Goal: Ask a question: Seek information or help from site administrators or community

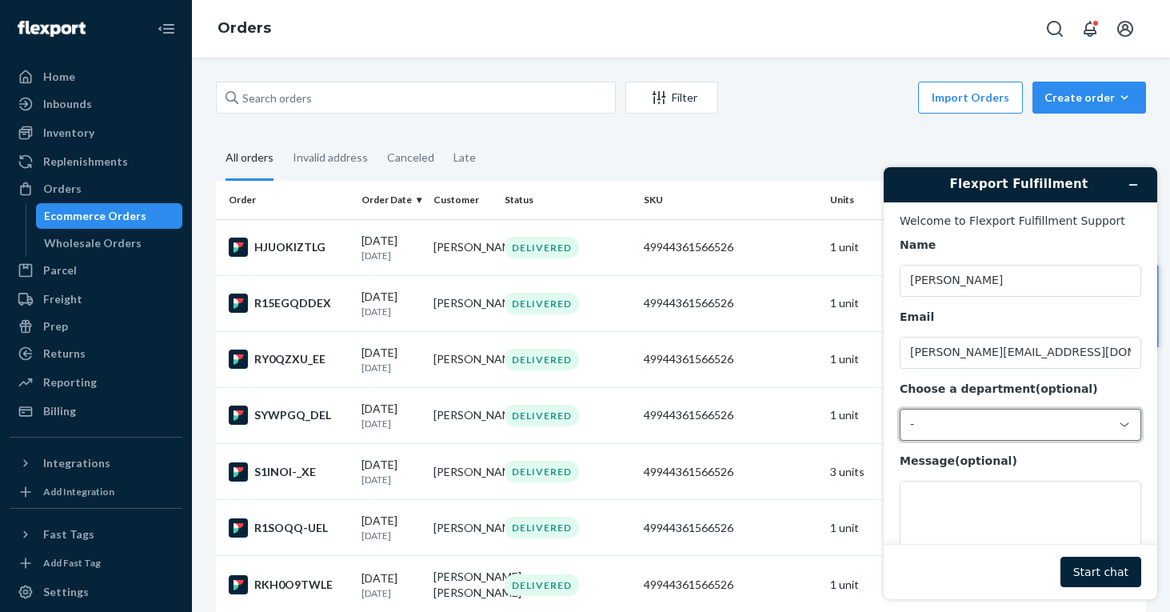
click at [938, 426] on div "-" at bounding box center [1010, 424] width 201 height 14
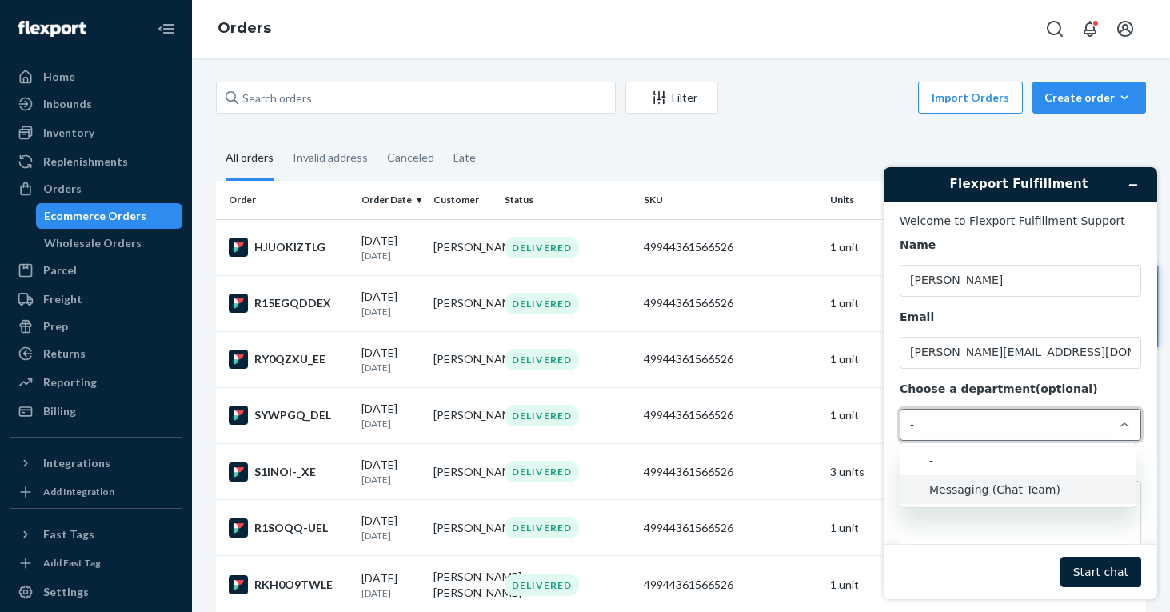
click at [938, 480] on li "Messaging (Chat Team)" at bounding box center [1017, 489] width 235 height 29
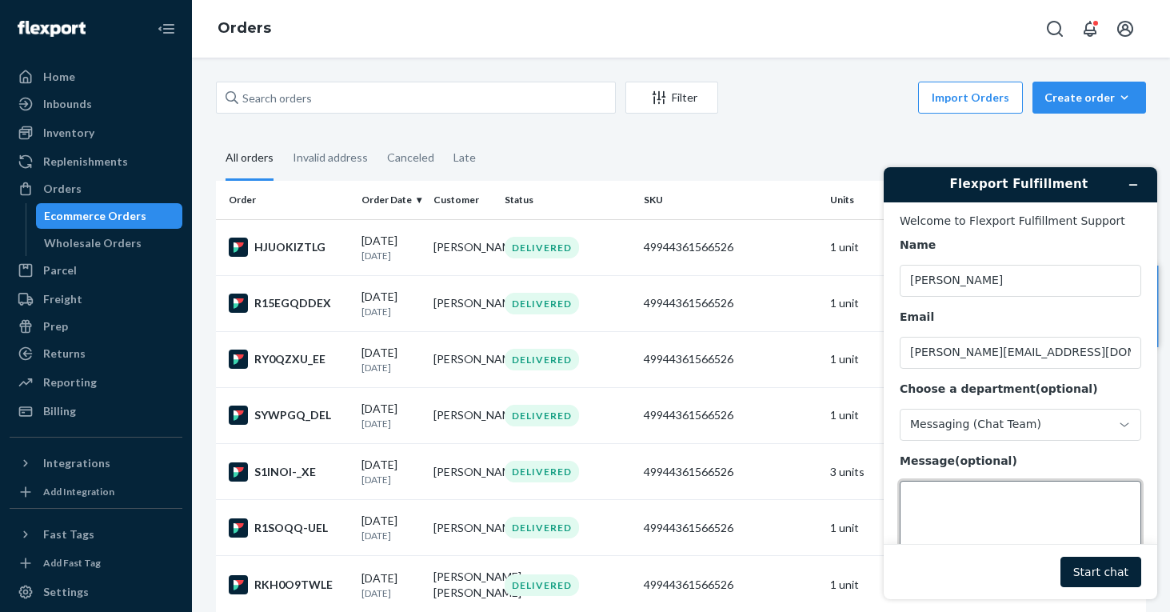
click at [930, 500] on textarea "Message (optional)" at bounding box center [1019, 525] width 241 height 90
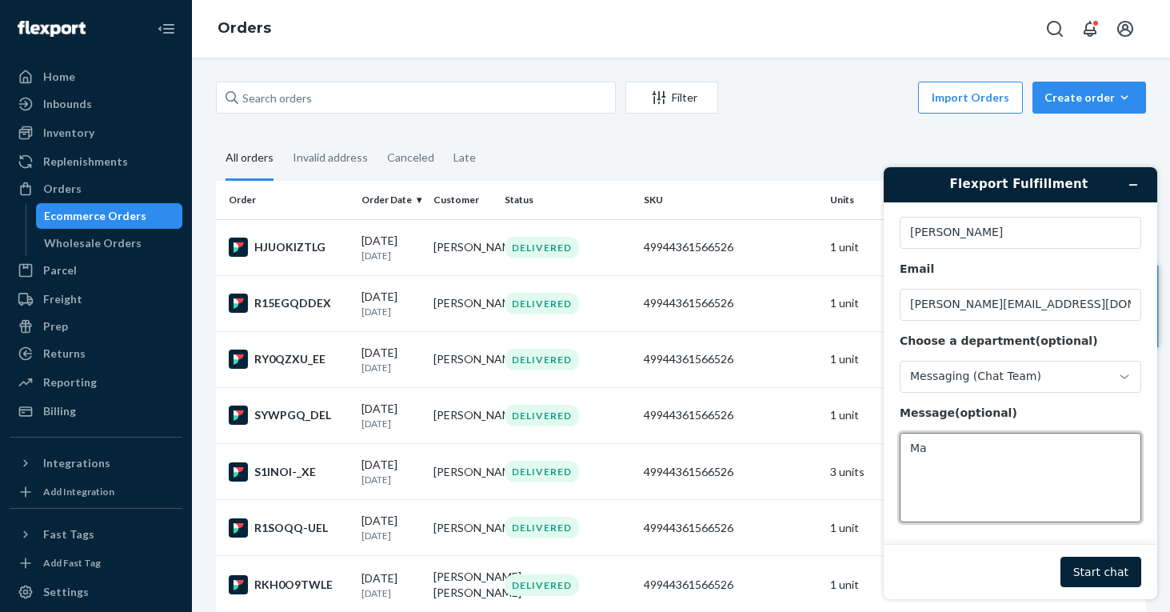
type textarea "M"
drag, startPoint x: 1118, startPoint y: 452, endPoint x: 768, endPoint y: 450, distance: 350.1
click html "Flexport Fulfillment Welcome to Flexport Fulfillment Support Name [PERSON_NAME]…"
paste textarea "Got it — here’s a smoother and more professional version of your chat message w…"
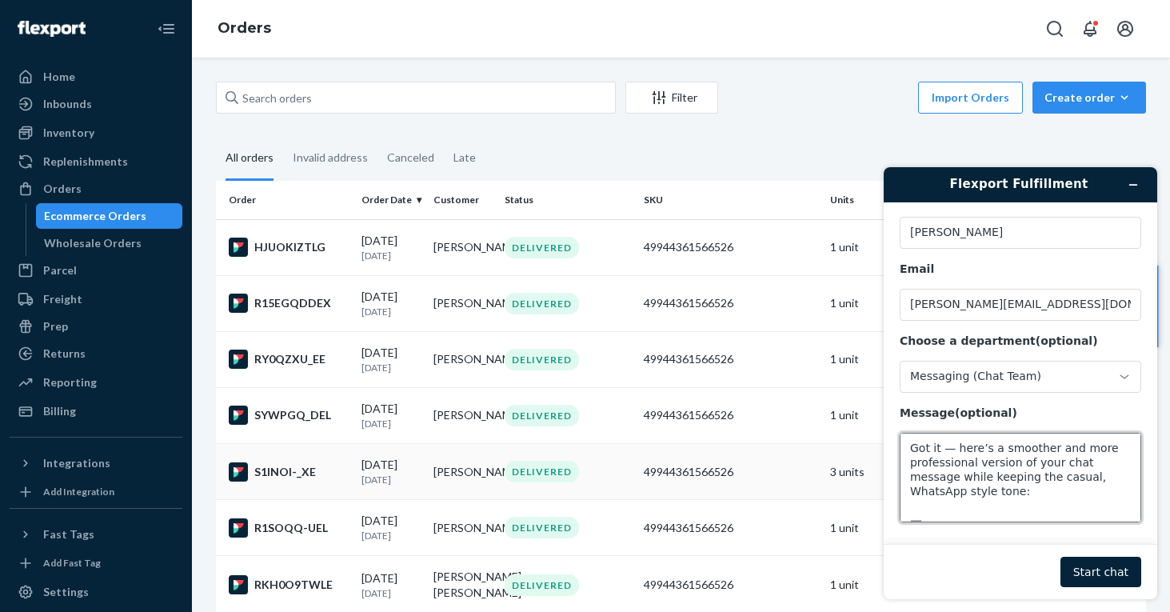
scroll to position [288, 0]
drag, startPoint x: 908, startPoint y: 459, endPoint x: 1053, endPoint y: 515, distance: 155.1
click at [1053, 515] on textarea "Got it — here’s a smoother and more professional version of your chat message w…" at bounding box center [1019, 477] width 241 height 90
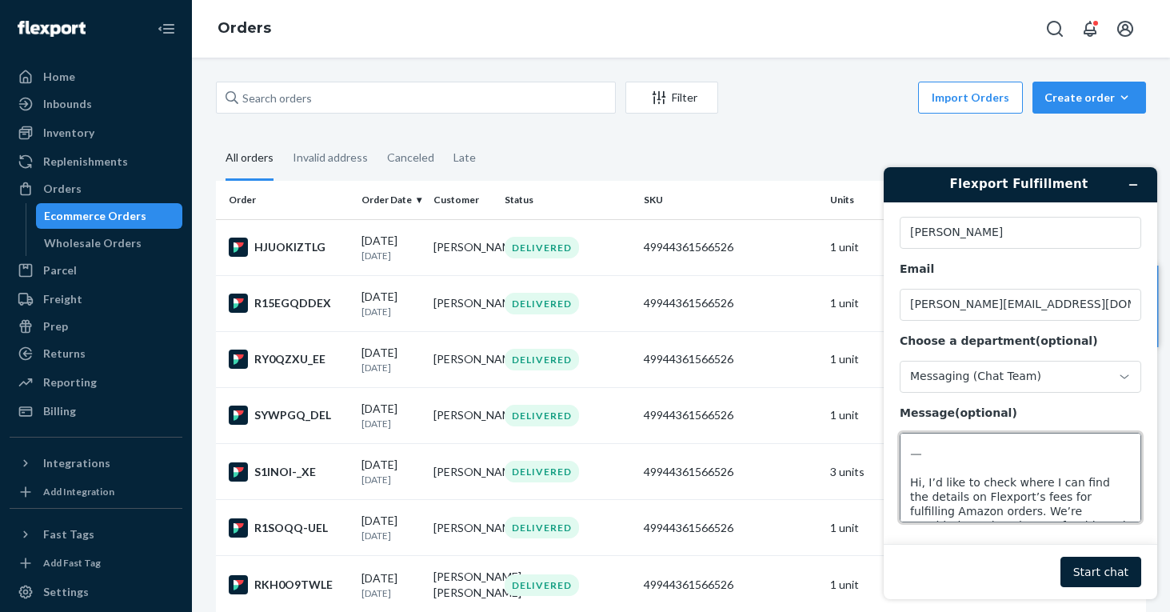
scroll to position [0, 0]
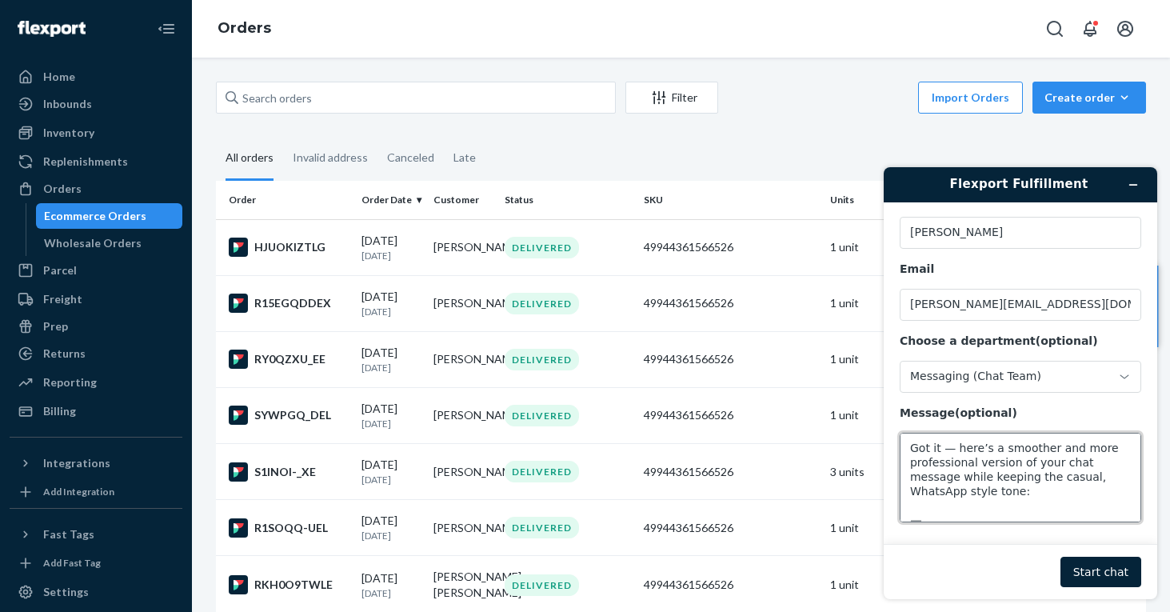
drag, startPoint x: 957, startPoint y: 455, endPoint x: 821, endPoint y: 356, distance: 168.2
click html "Flexport Fulfillment Welcome to Flexport Fulfillment Support Name [PERSON_NAME]…"
type textarea "Hi, I’d like to check where I can find the details on Flexport’s fees for fulfi…"
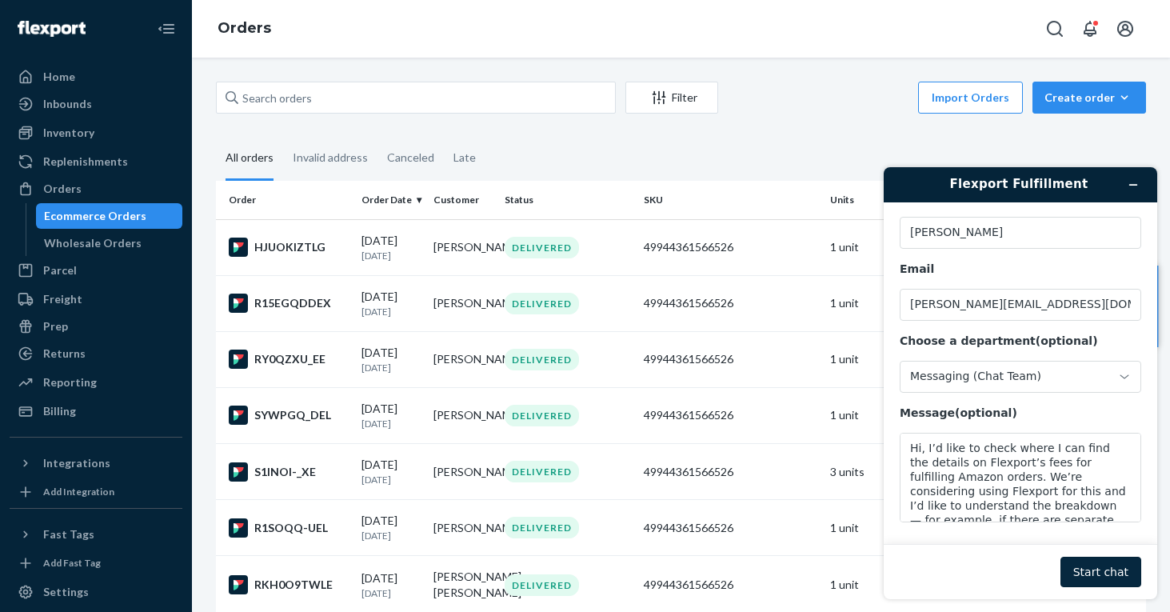
click at [1098, 568] on button "Start chat" at bounding box center [1100, 571] width 81 height 30
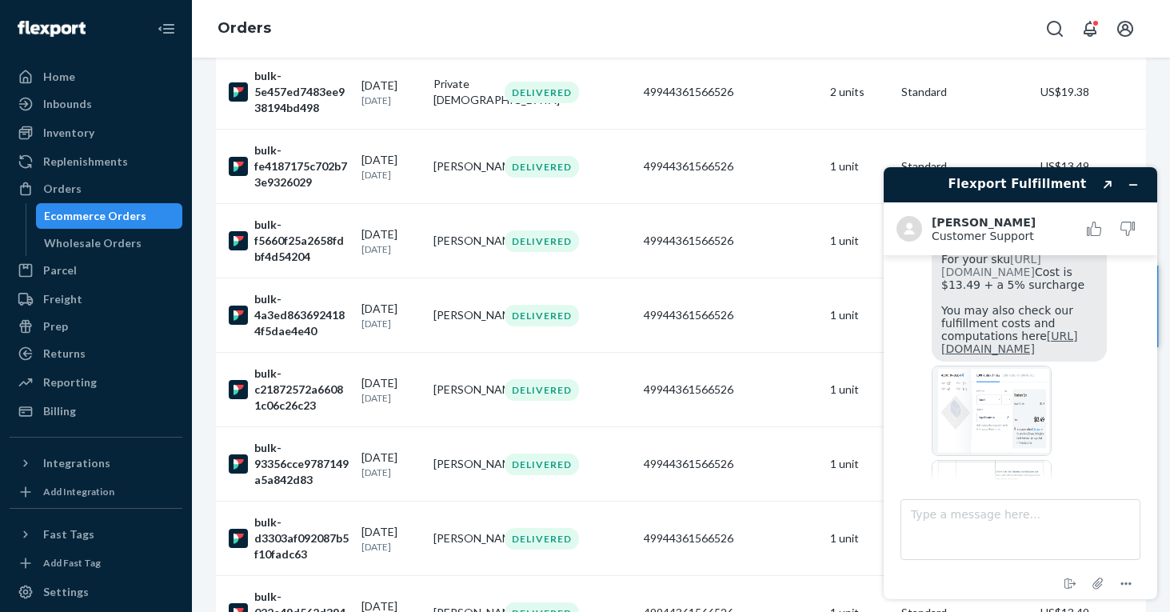
scroll to position [389, 0]
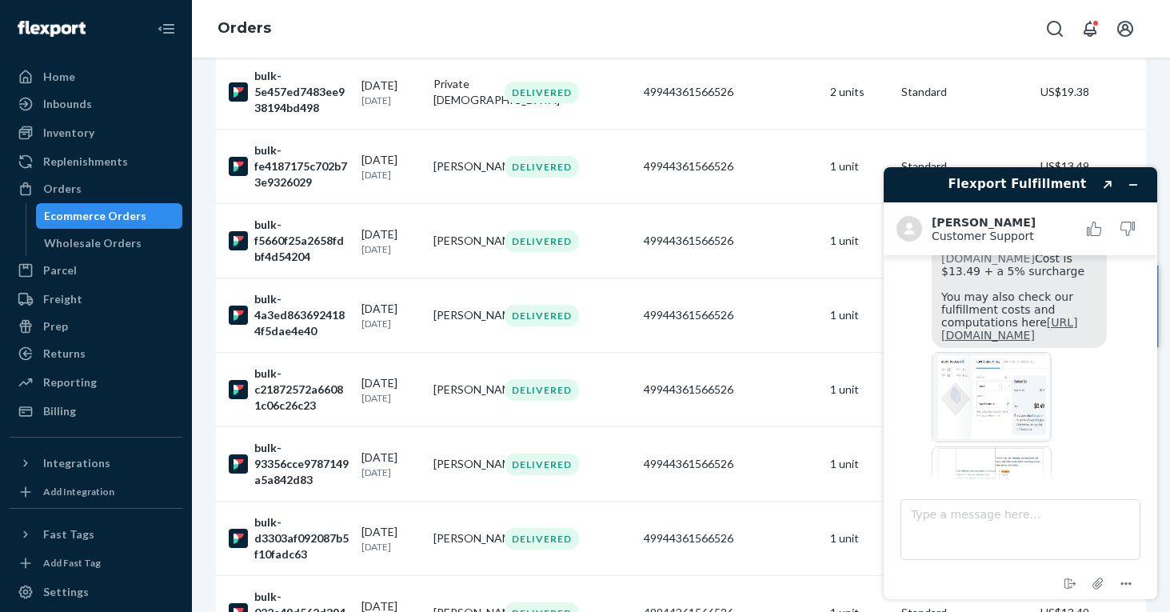
click at [982, 341] on link "[URL][DOMAIN_NAME]" at bounding box center [1009, 329] width 137 height 26
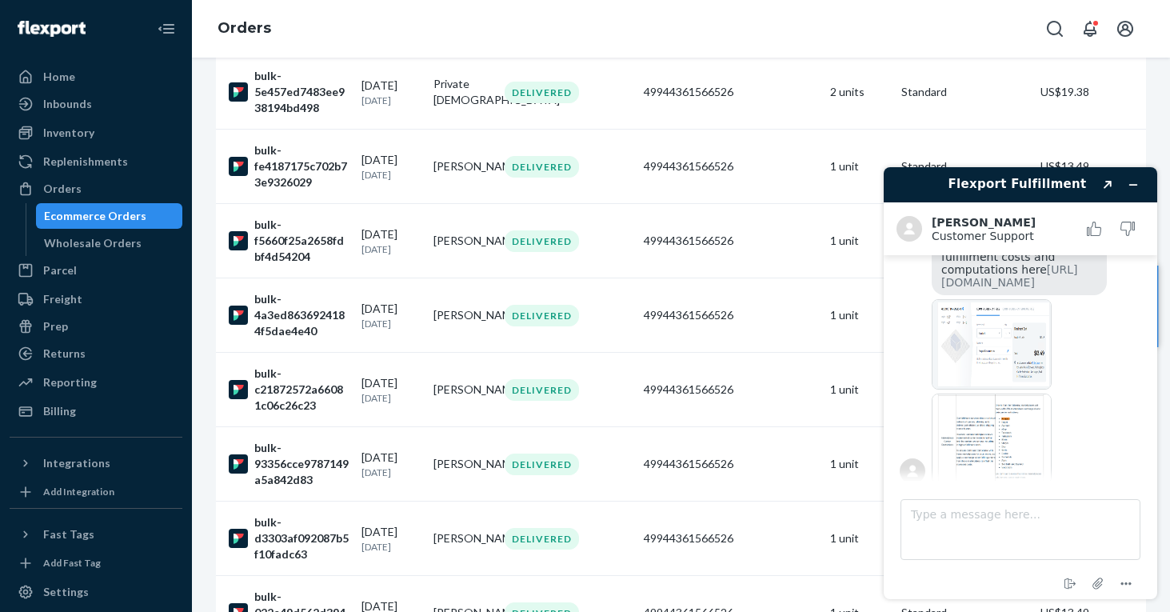
click at [959, 389] on img at bounding box center [991, 344] width 120 height 90
click at [955, 416] on img at bounding box center [991, 427] width 120 height 90
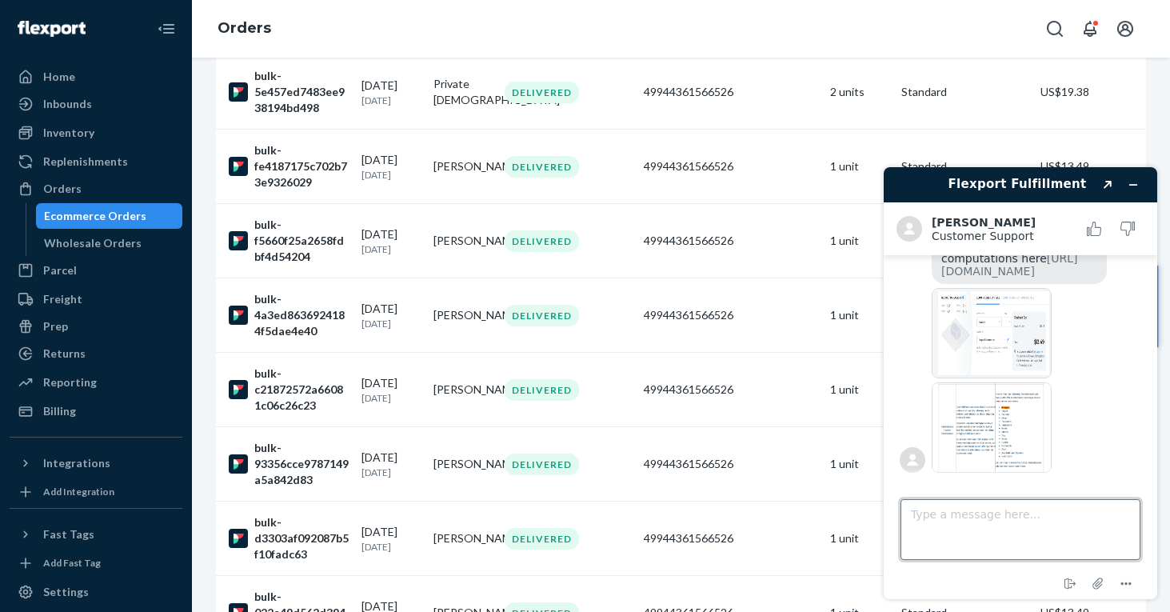
click at [932, 505] on textarea "Type a message here..." at bounding box center [1020, 529] width 240 height 61
paste textarea "Here’s a cleaner version of your chat message, still casual but more polished: …"
drag, startPoint x: 1099, startPoint y: 544, endPoint x: 911, endPoint y: 511, distance: 191.5
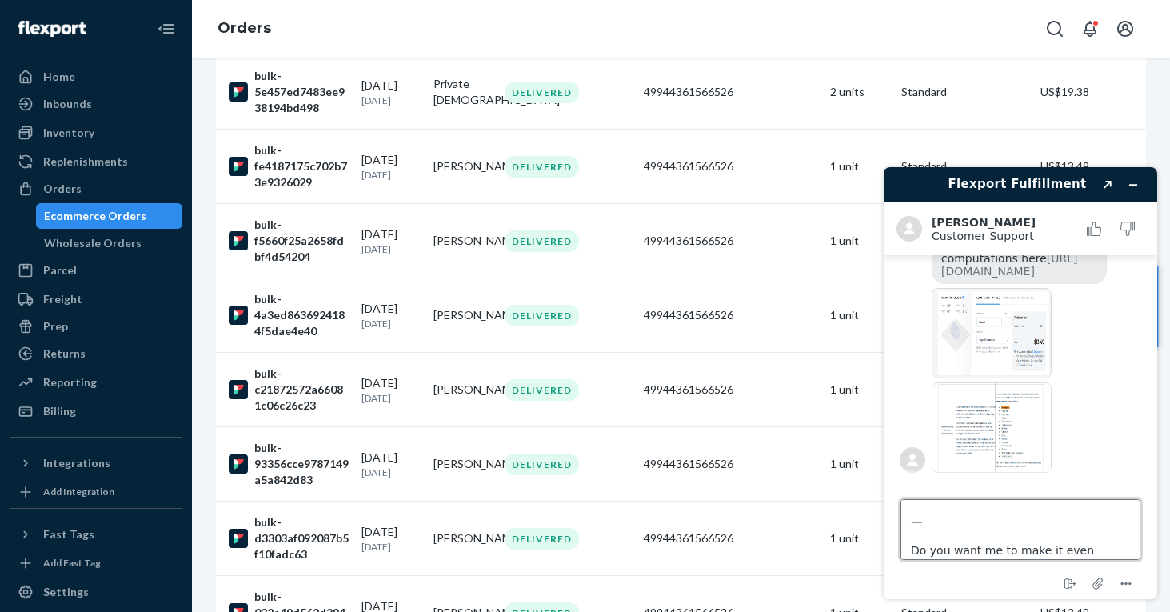
click at [911, 512] on textarea "Here’s a cleaner version of your chat message, still casual but more polished: …" at bounding box center [1020, 529] width 240 height 61
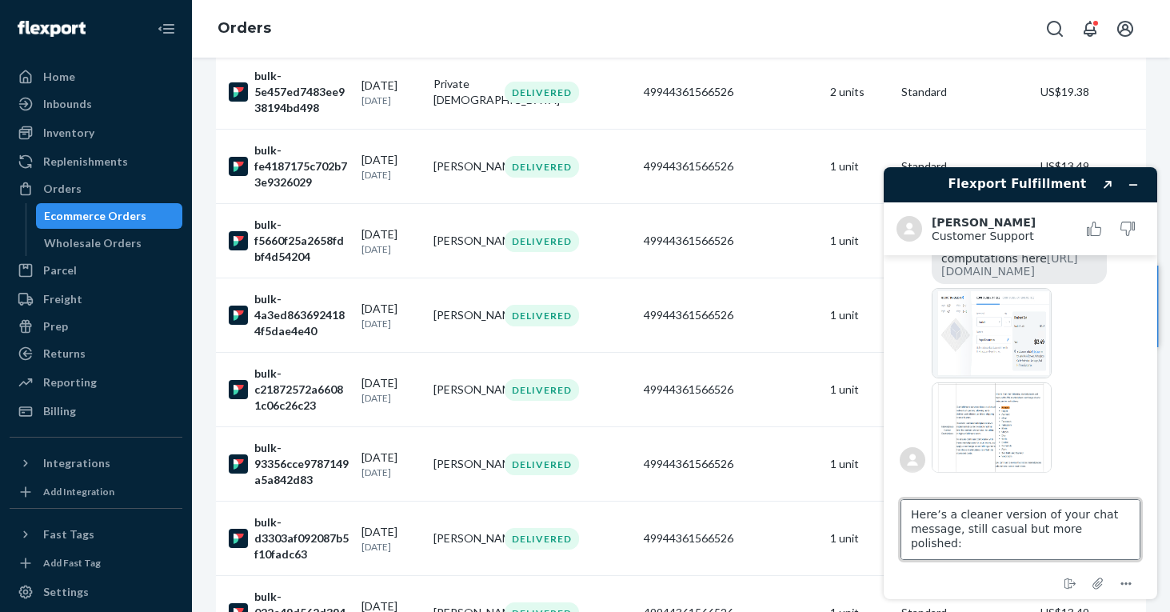
drag, startPoint x: 949, startPoint y: 535, endPoint x: 876, endPoint y: 468, distance: 99.0
click at [876, 468] on div "Flexport Fulfillment Created with Sketch. [PERSON_NAME] Customer Support Custom…" at bounding box center [1020, 382] width 299 height 457
type textarea "Okay, thank you so much! Just to confirm, for Amazon fulfillment the price woul…"
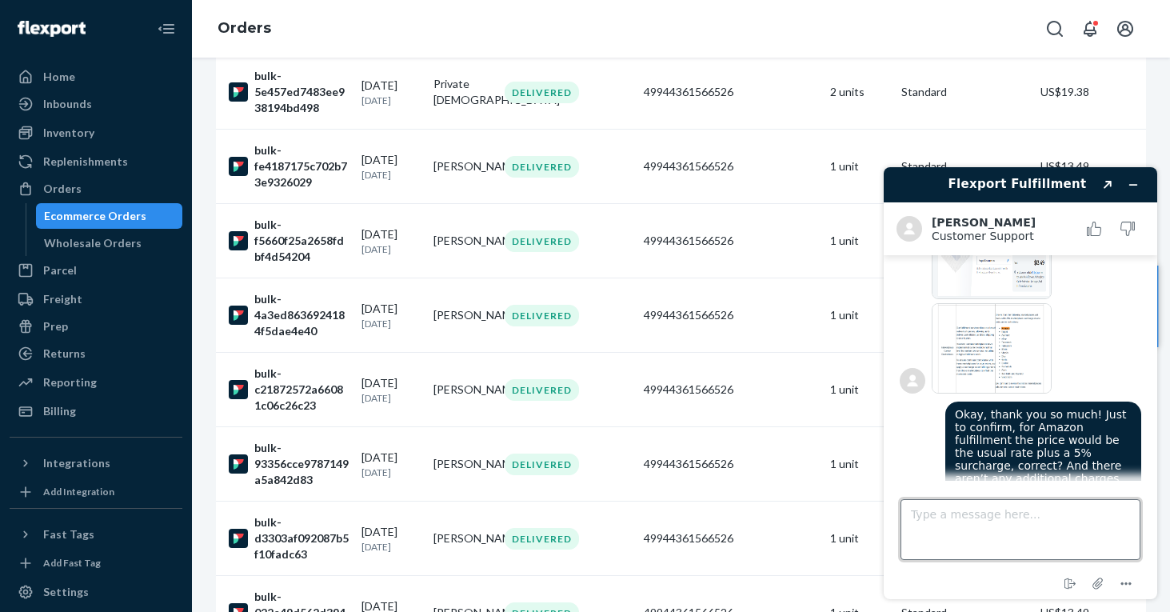
scroll to position [684, 0]
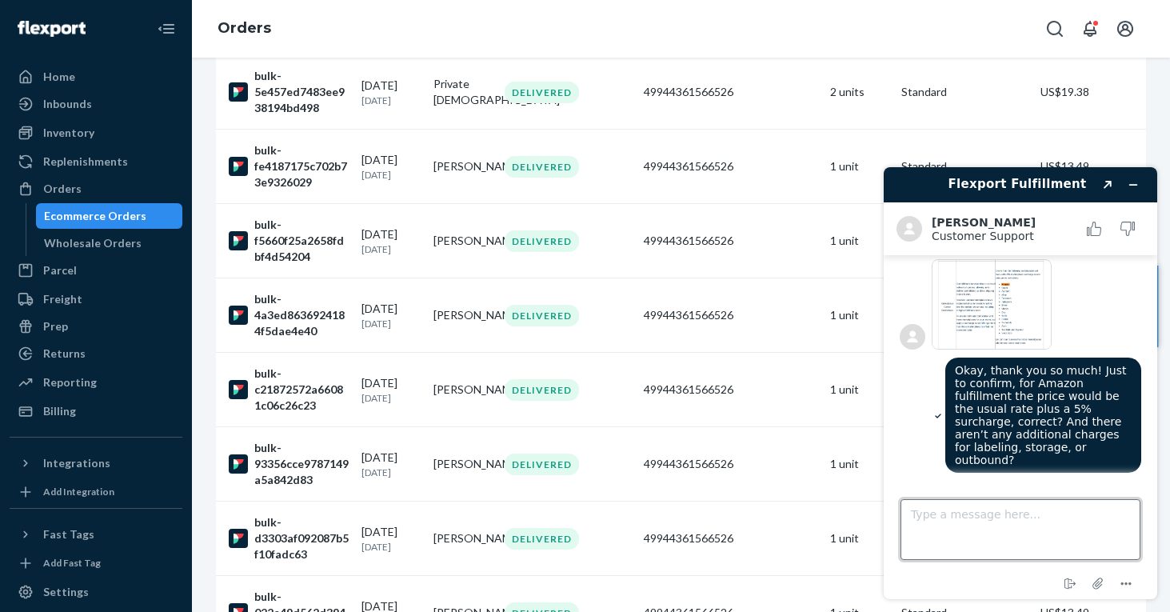
click at [951, 500] on textarea "Type a message here..." at bounding box center [1020, 529] width 240 height 61
paste textarea "Got it — here’s a clearer and more concise version of your message, while keepi…"
drag, startPoint x: 914, startPoint y: 544, endPoint x: 1061, endPoint y: 617, distance: 164.5
click html "Flexport Fulfillment Created with Sketch. [PERSON_NAME] Customer Support Custom…"
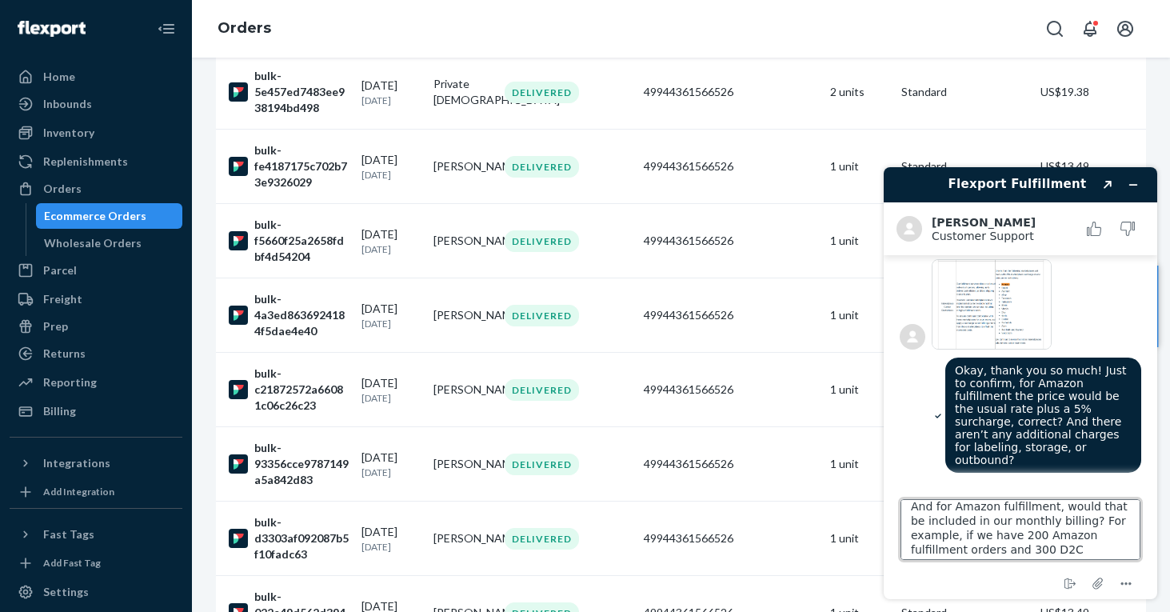
scroll to position [93, 0]
click at [956, 524] on textarea "Got it — here’s a clearer and more concise version of your message, while keepi…" at bounding box center [1020, 529] width 240 height 61
drag, startPoint x: 958, startPoint y: 521, endPoint x: 980, endPoint y: 520, distance: 21.6
click at [980, 520] on textarea "Got it — here’s a clearer and more concise version of your message, while keepi…" at bounding box center [1020, 529] width 240 height 61
click at [974, 520] on textarea "Got it — here’s a clearer and more concise version of your message, while keepi…" at bounding box center [1020, 529] width 240 height 61
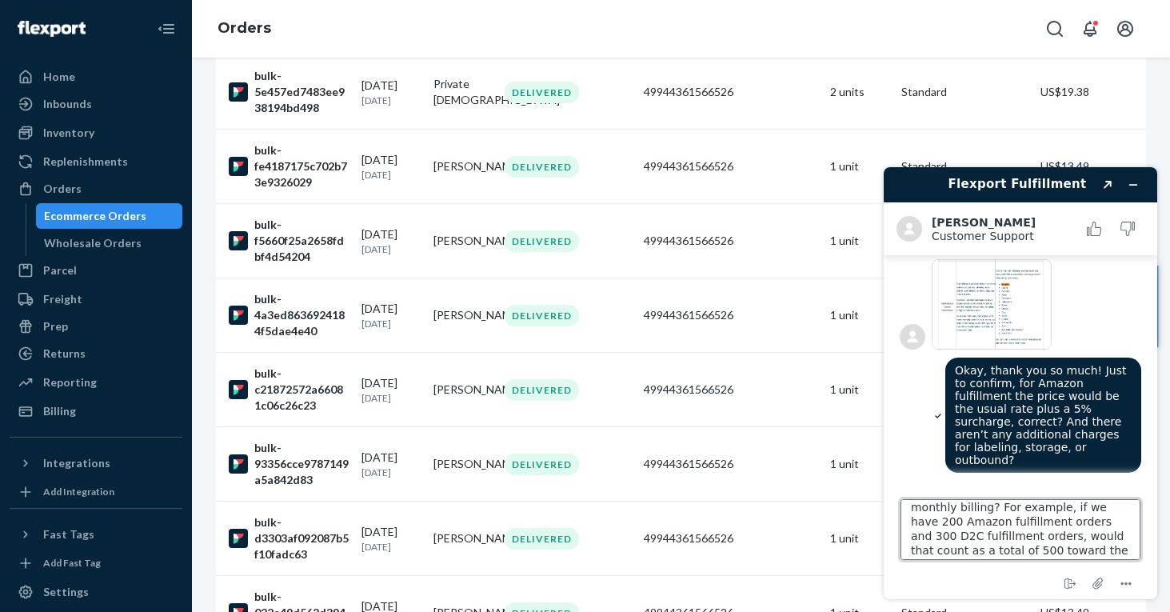
scroll to position [123, 0]
click at [1076, 507] on textarea "Got it — here’s a clearer and more concise version of your message, while keepi…" at bounding box center [1020, 529] width 240 height 61
click at [1132, 507] on textarea "Got it — here’s a clearer and more concise version of your message, while keepi…" at bounding box center [1020, 529] width 240 height 61
click at [1086, 524] on textarea "Got it — here’s a clearer and more concise version of your message, while keepi…" at bounding box center [1020, 529] width 240 height 61
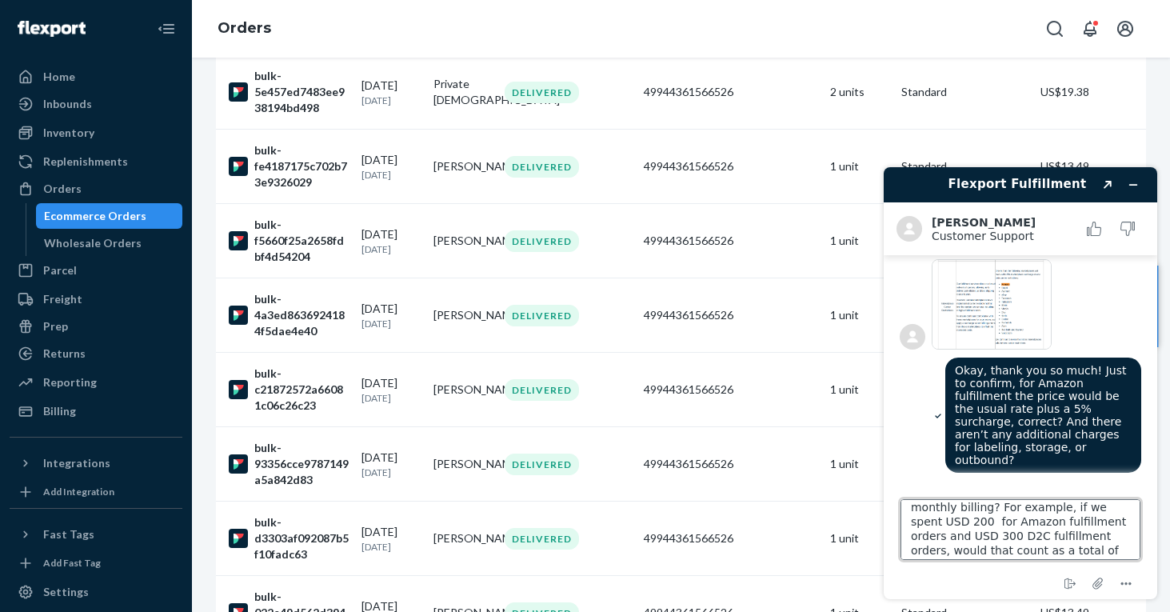
click at [936, 536] on textarea "Got it — here’s a clearer and more concise version of your message, while keepi…" at bounding box center [1020, 529] width 240 height 61
click at [1006, 519] on textarea "Got it — here’s a clearer and more concise version of your message, while keepi…" at bounding box center [1020, 529] width 240 height 61
drag, startPoint x: 1095, startPoint y: 519, endPoint x: 939, endPoint y: 532, distance: 156.4
click at [939, 532] on textarea "Got it — here’s a clearer and more concise version of your message, while keepi…" at bounding box center [1020, 529] width 240 height 61
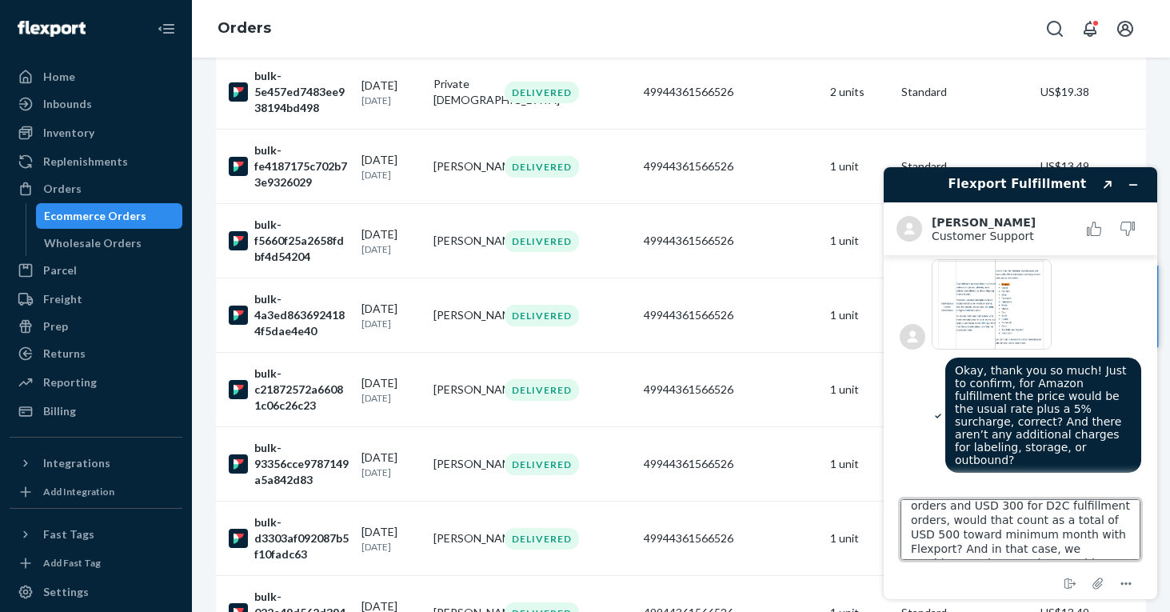
scroll to position [680, 0]
type textarea "Got it — here’s a clearer and more concise version of your message, while keepi…"
click at [1063, 548] on textarea "Got it — here’s a clearer and more concise version of your message, while keepi…" at bounding box center [1020, 529] width 240 height 61
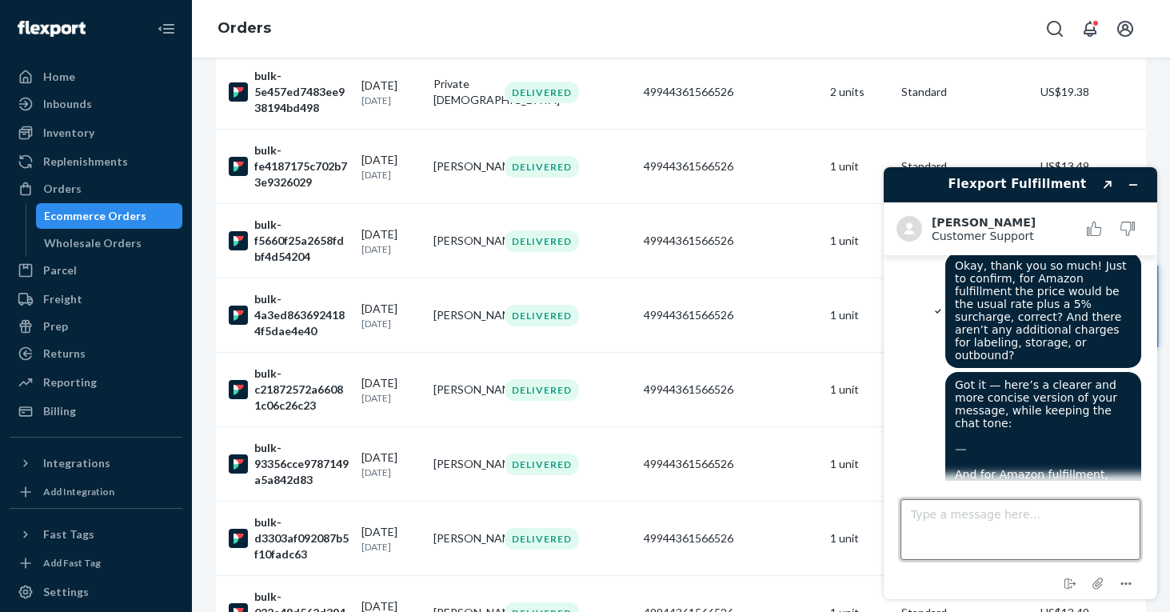
scroll to position [940, 0]
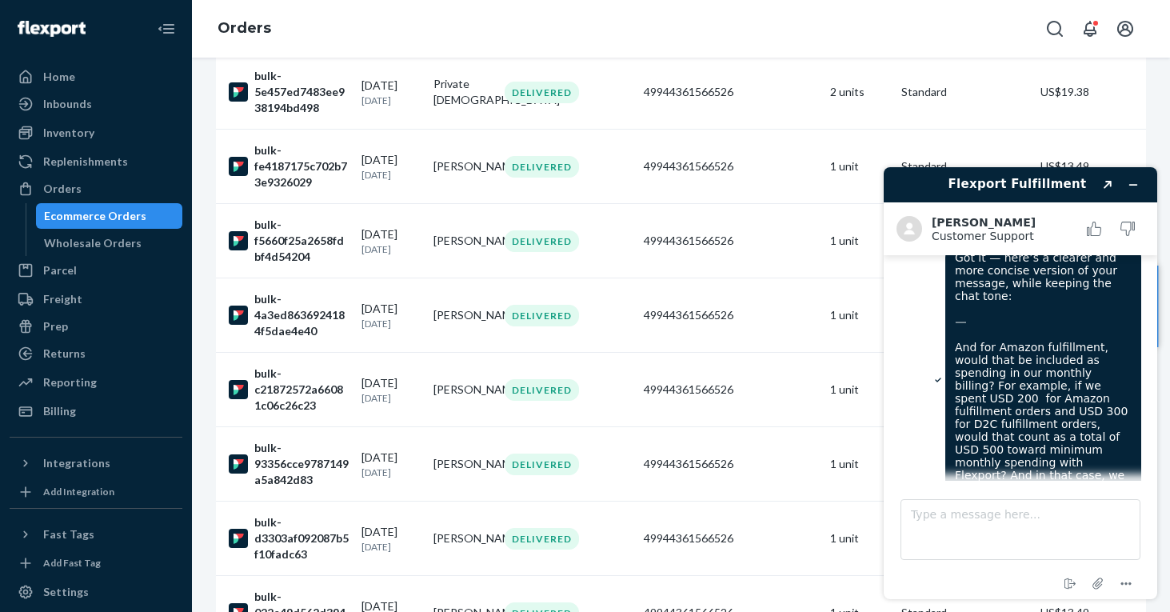
click at [1066, 369] on span "Got it — here’s a clearer and more concise version of your message, while keepi…" at bounding box center [1042, 379] width 177 height 256
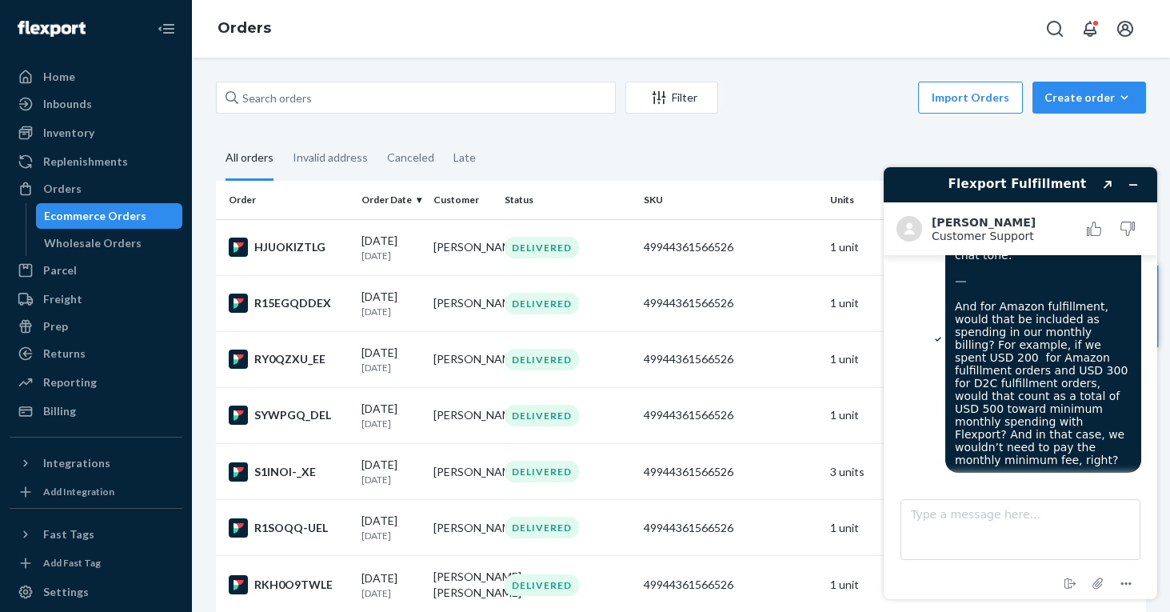
scroll to position [0, 0]
click at [934, 518] on textarea "Type a message here..." at bounding box center [1020, 529] width 240 height 61
drag, startPoint x: 950, startPoint y: 290, endPoint x: 1123, endPoint y: 319, distance: 175.1
click at [1123, 319] on div "Got it — here’s a clearer and more concise version of your message, while keepi…" at bounding box center [1043, 338] width 196 height 269
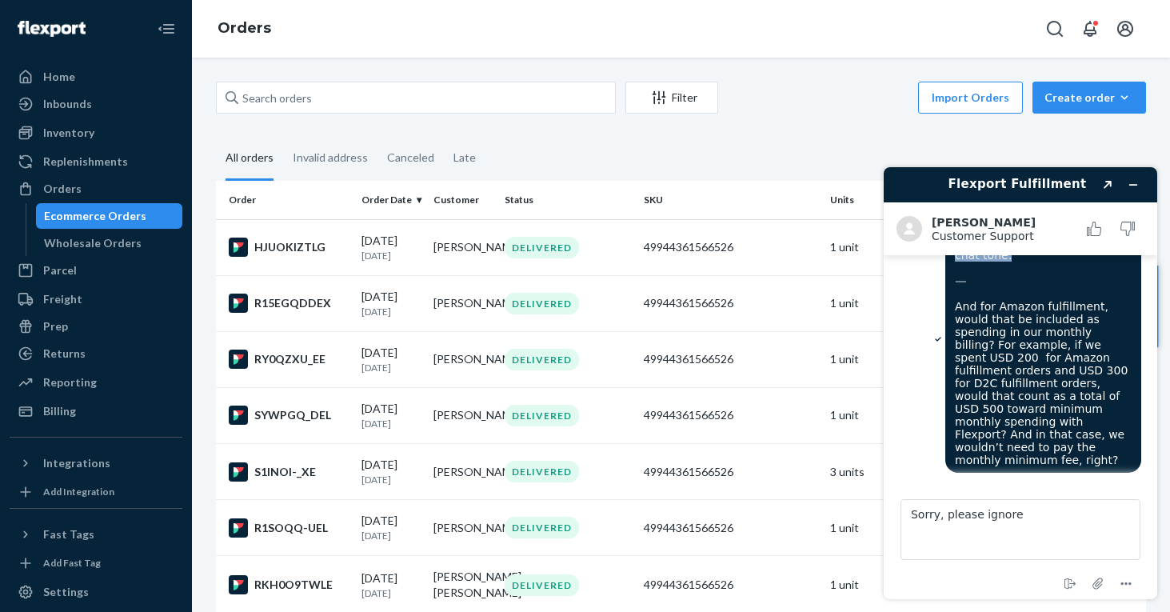
copy span "Got it — here’s a clearer and more concise version of your message, while keepi…"
click at [1029, 520] on textarea "Sorry, please ignore" at bounding box center [1020, 529] width 240 height 61
paste textarea "Got it — here’s a clearer and more concise version of your message, while keepi…"
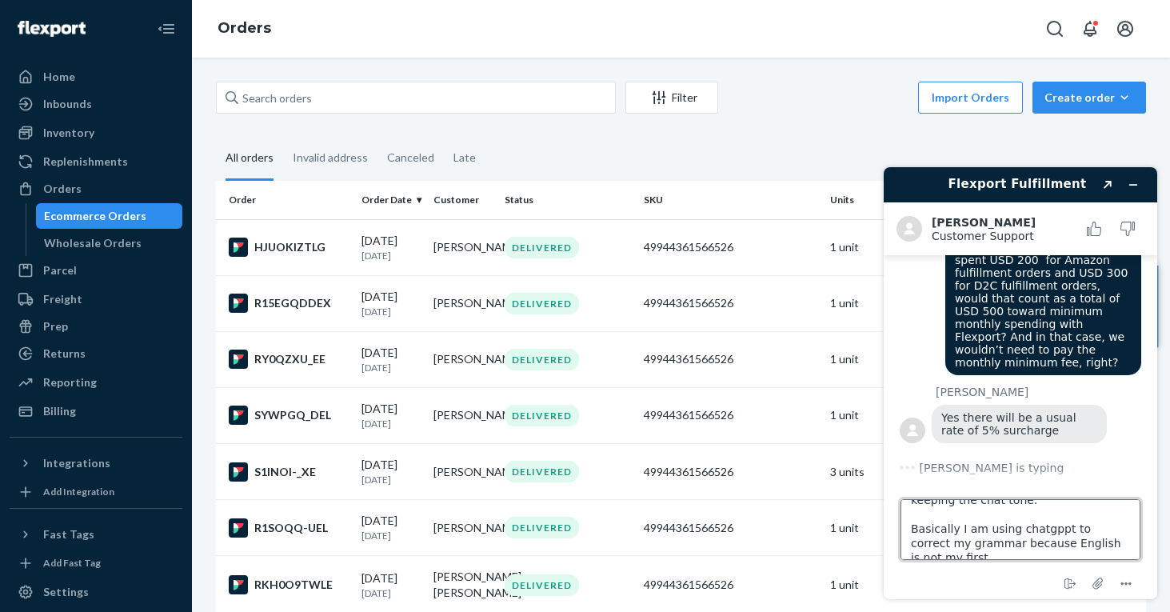
scroll to position [63, 0]
type textarea "Sorry, please ignore this part: Got it — here’s a clearer and more concise vers…"
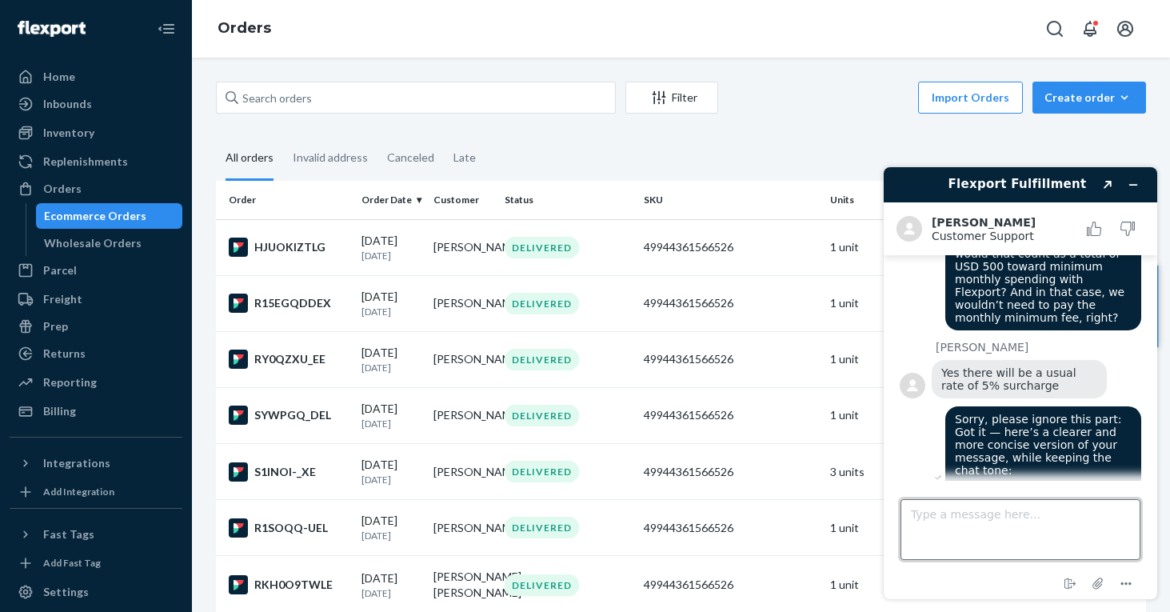
scroll to position [942, 0]
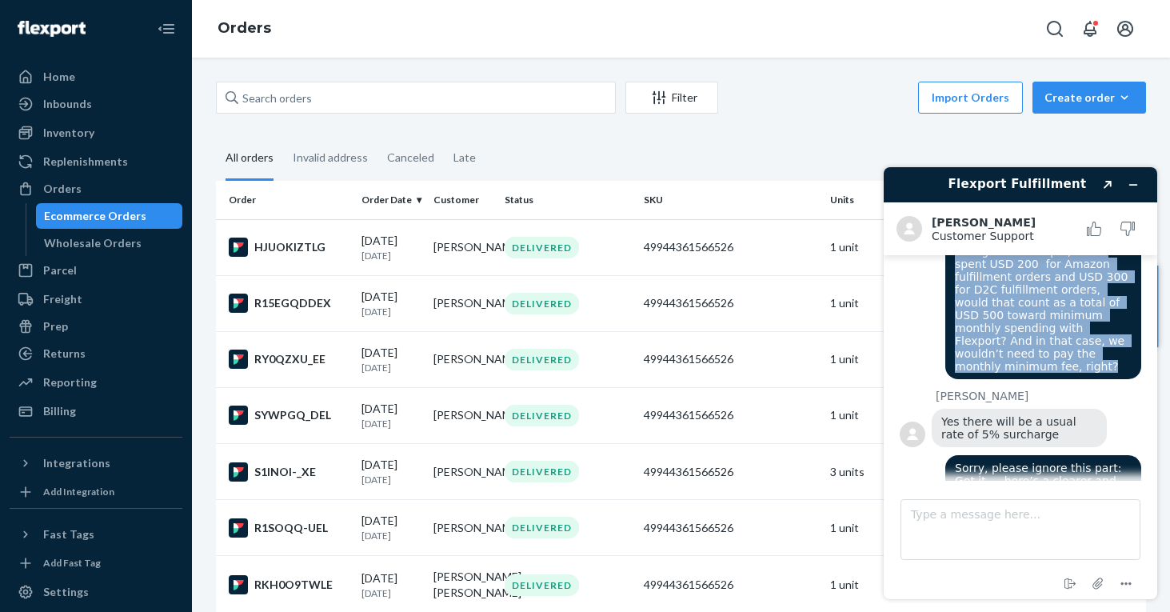
drag, startPoint x: 951, startPoint y: 306, endPoint x: 982, endPoint y: 445, distance: 142.5
click at [982, 379] on div "Got it — here’s a clearer and more concise version of your message, while keepi…" at bounding box center [1043, 244] width 196 height 269
copy span "And for Amazon fulfillment, would that be included as spending in our monthly b…"
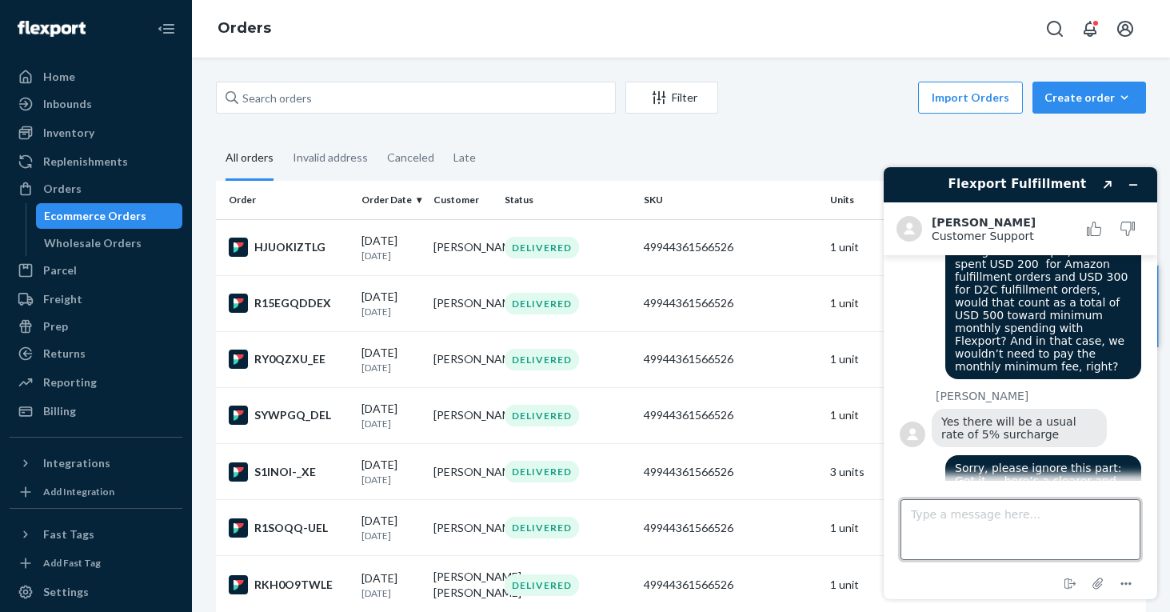
click at [967, 518] on textarea "Type a message here..." at bounding box center [1020, 529] width 240 height 61
type textarea "ah okay"
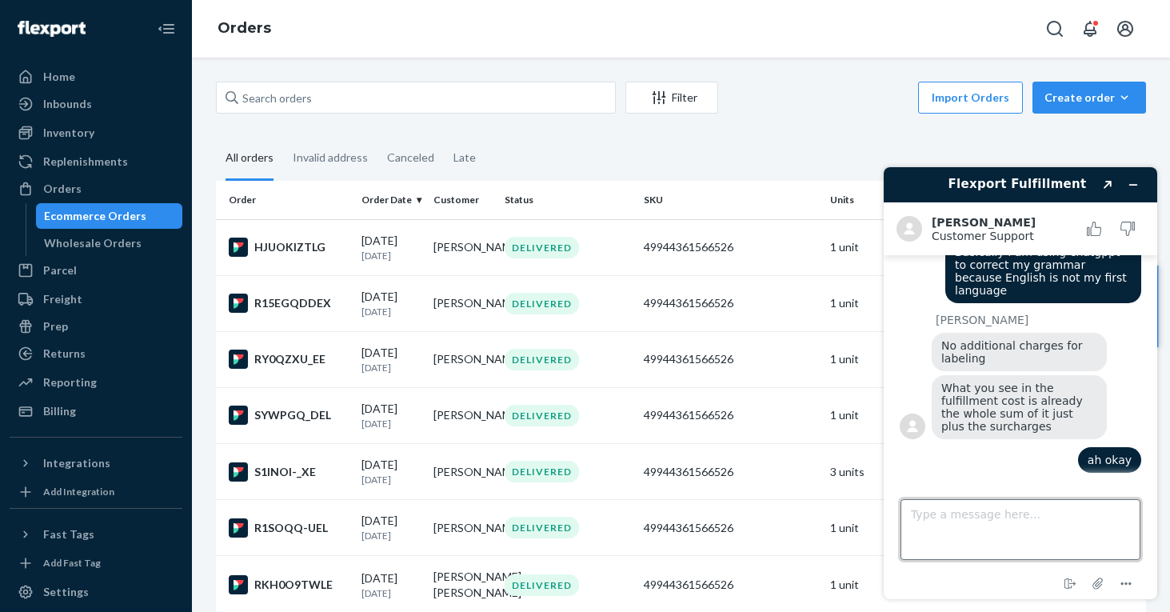
paste textarea "And for Amazon fulfillment, would that be included as spending in our monthly b…"
type textarea "And for Amazon fulfillment, would that be included as spending in our monthly b…"
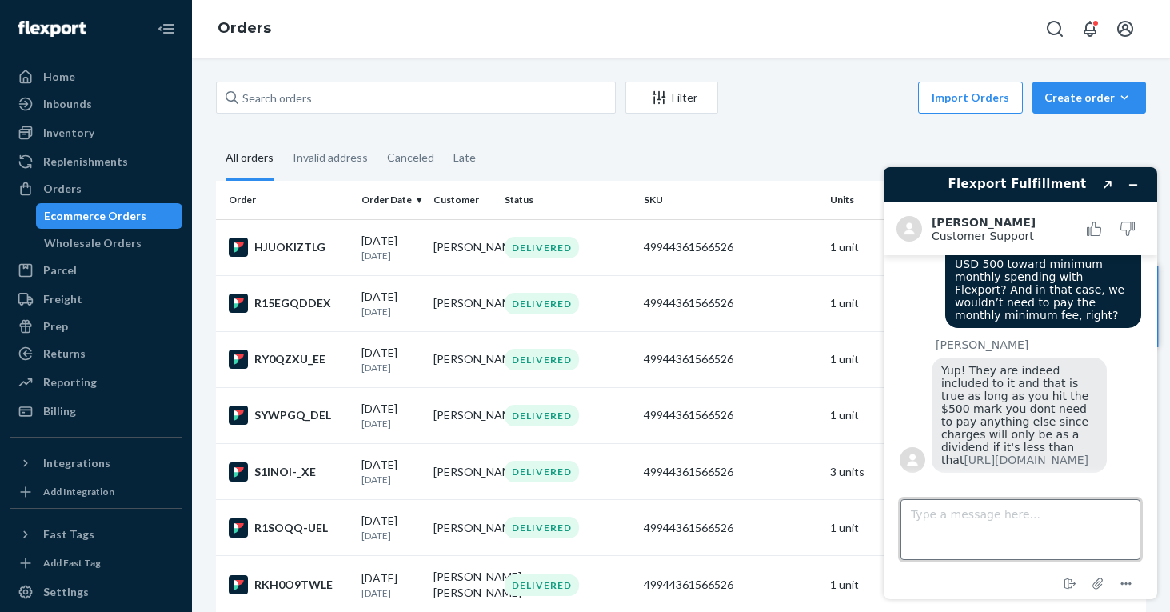
scroll to position [0, 0]
type textarea "okay"
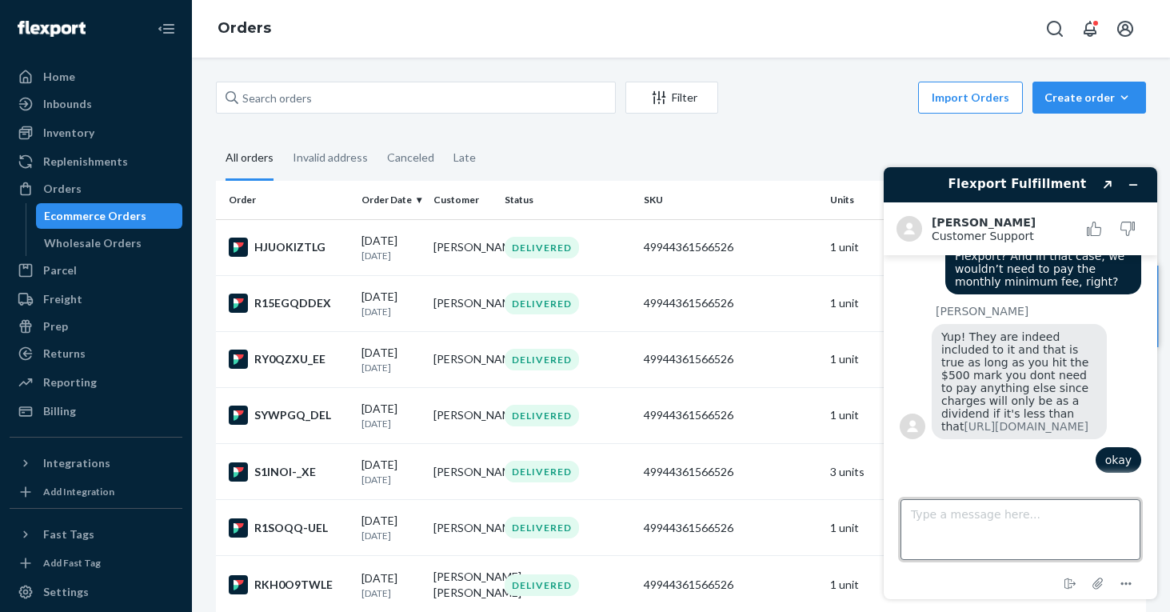
scroll to position [1703, 0]
click at [1121, 511] on textarea "in order to do that, we need to integrate with Amazon right?" at bounding box center [1020, 529] width 240 height 61
type textarea "in order to do that, we need to integrate Flexport with Amazon right?"
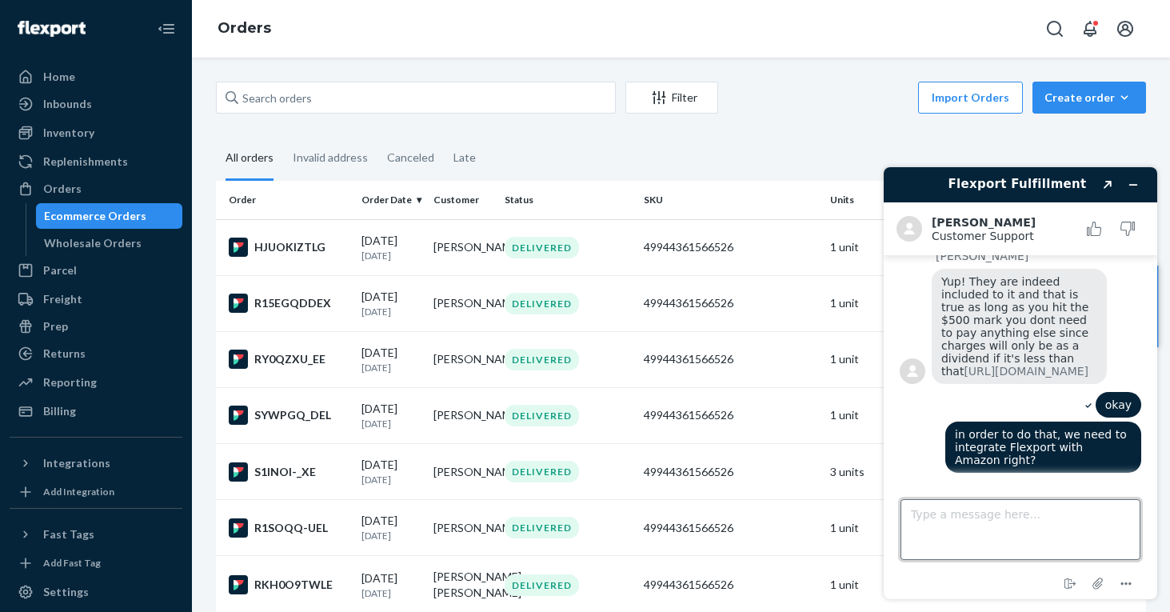
scroll to position [1758, 0]
type textarea "can you confirm if this resource is updated?"
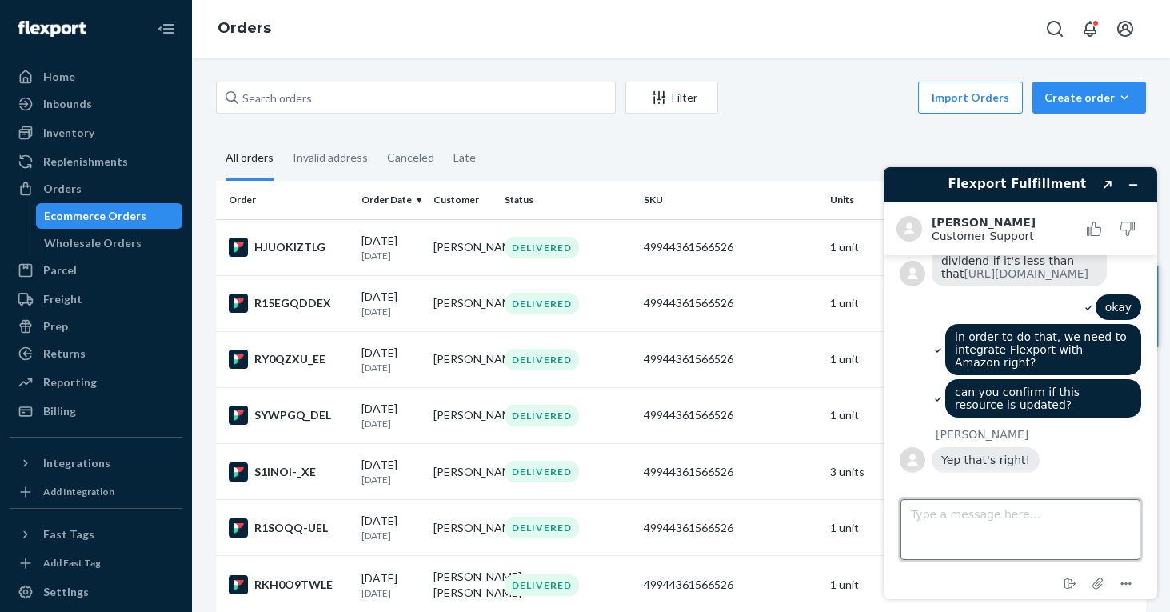
scroll to position [1856, 0]
paste textarea "[URL][DOMAIN_NAME]"
type textarea "[URL][DOMAIN_NAME]"
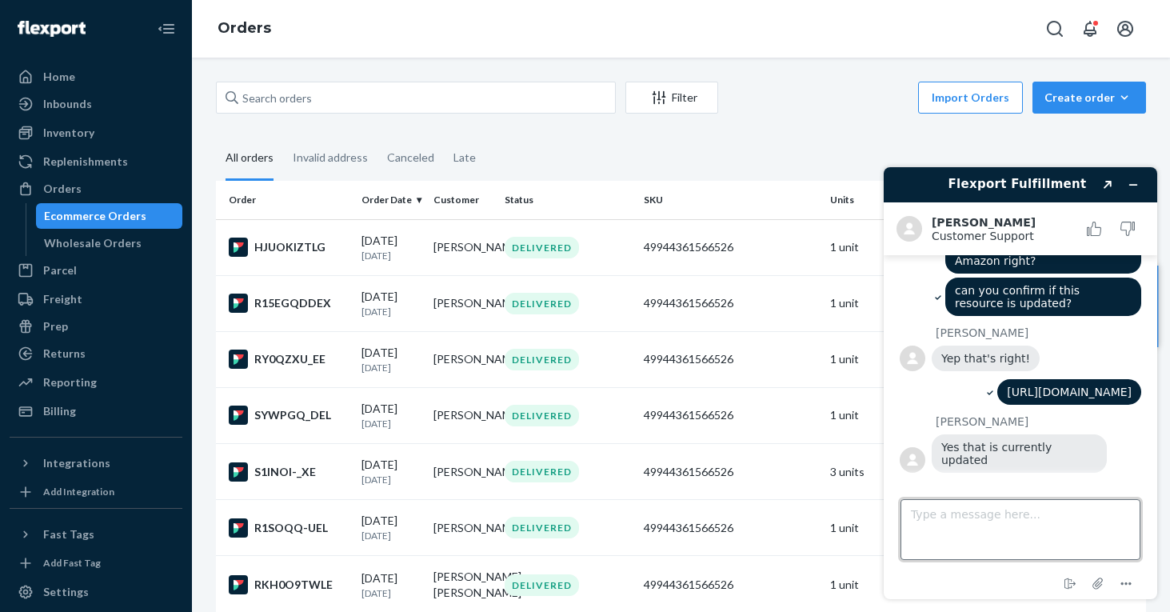
scroll to position [1984, 0]
type textarea "cool. Lastly, can I get the transcript of this chat?"
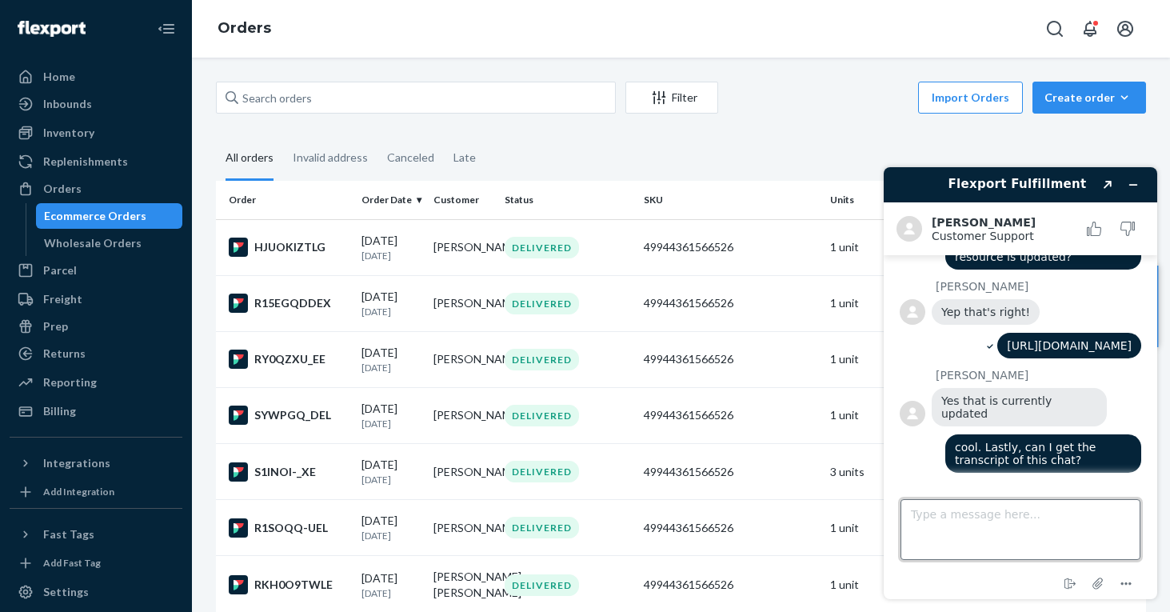
scroll to position [2030, 0]
type textarea "I want to show it to my CEO"
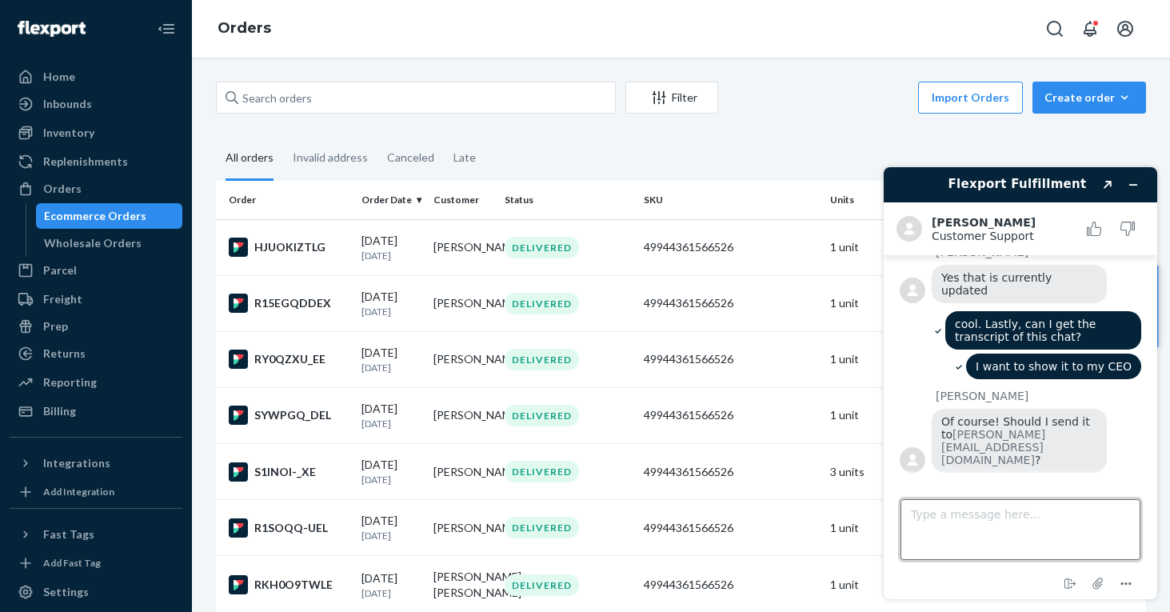
scroll to position [2129, 0]
type textarea "Yes"
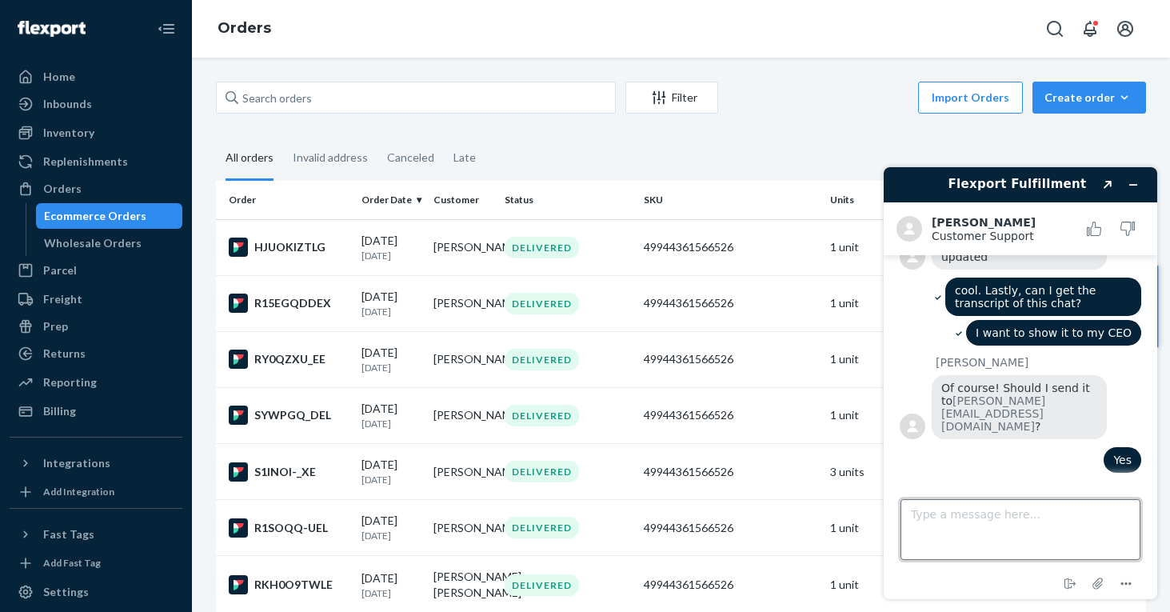
scroll to position [2162, 0]
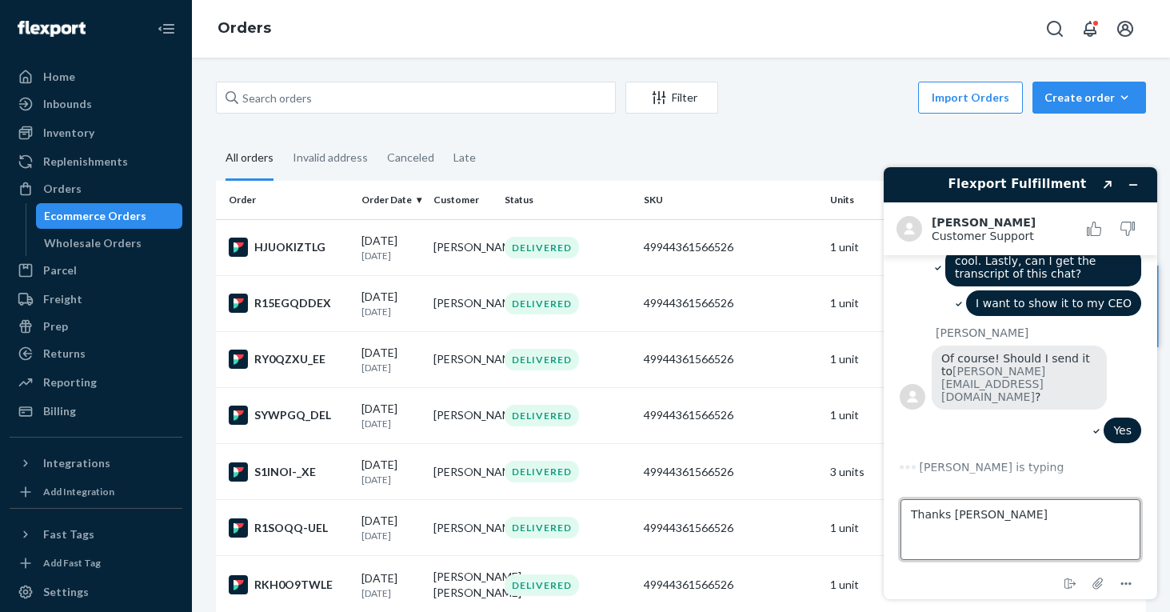
type textarea "Thanks [PERSON_NAME]!"
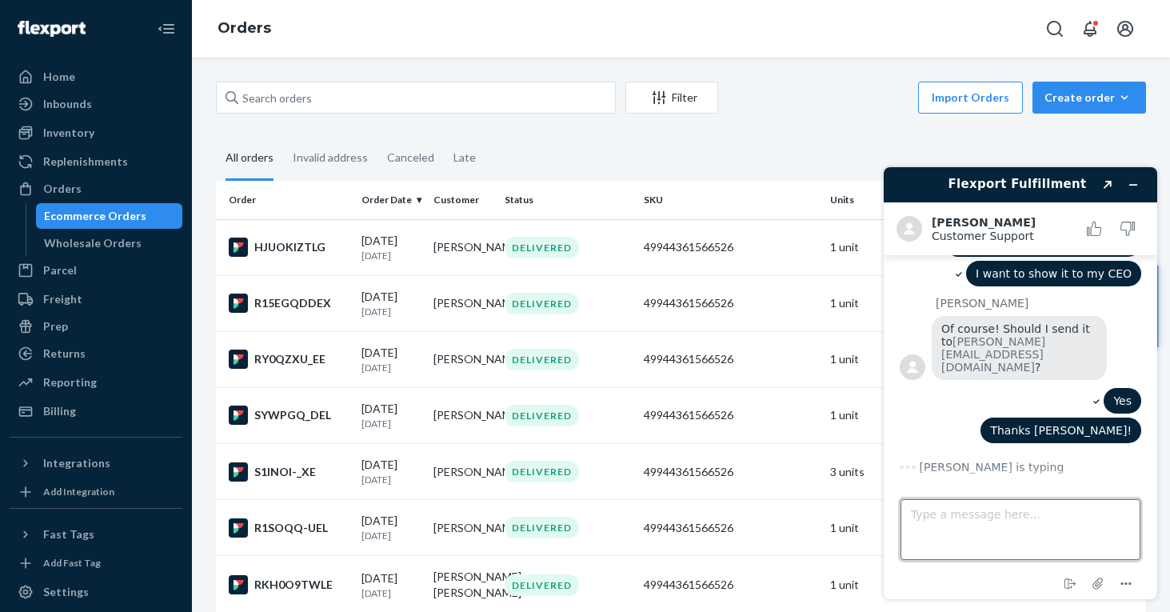
scroll to position [2222, 0]
type textarea "Have a great weekend!"
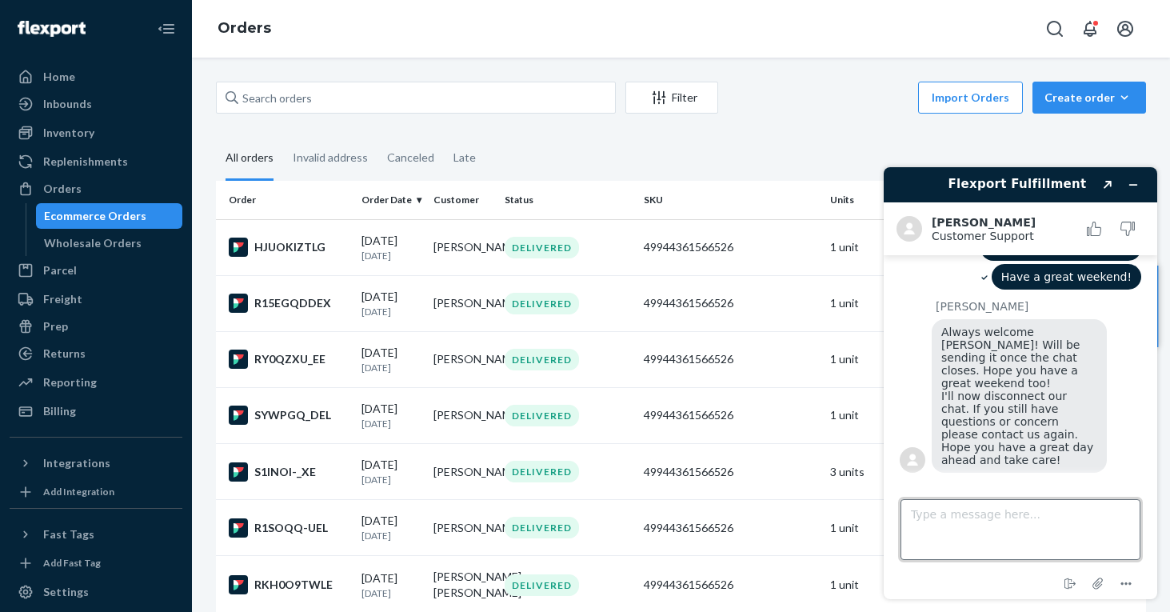
scroll to position [2392, 0]
click at [1069, 583] on icon "End chat" at bounding box center [1069, 583] width 19 height 19
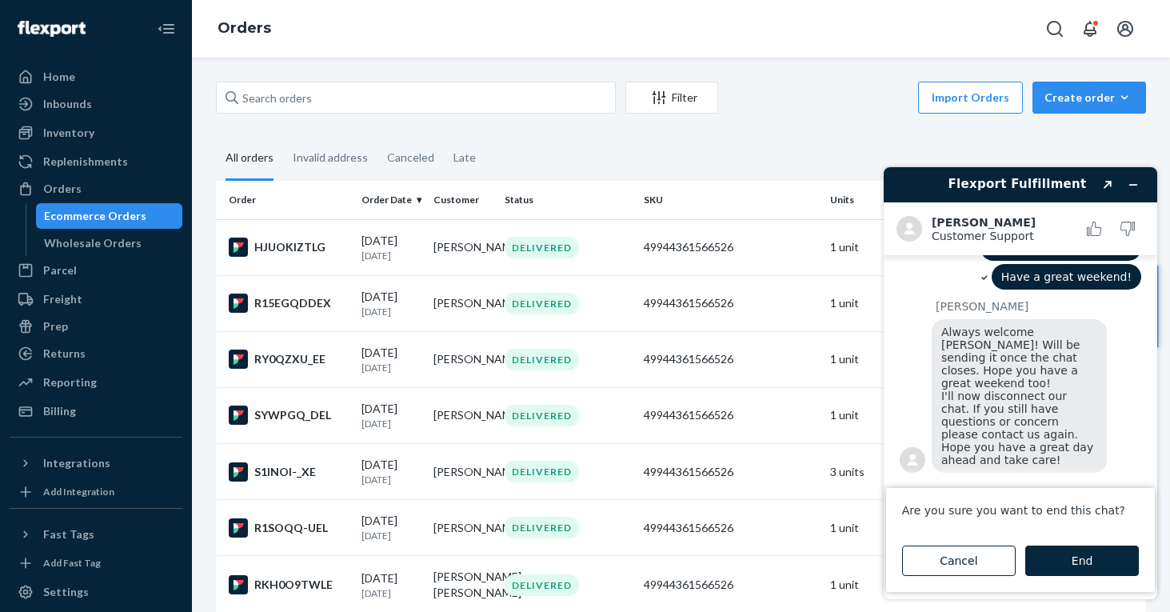
click at [1051, 556] on button "End" at bounding box center [1082, 560] width 114 height 30
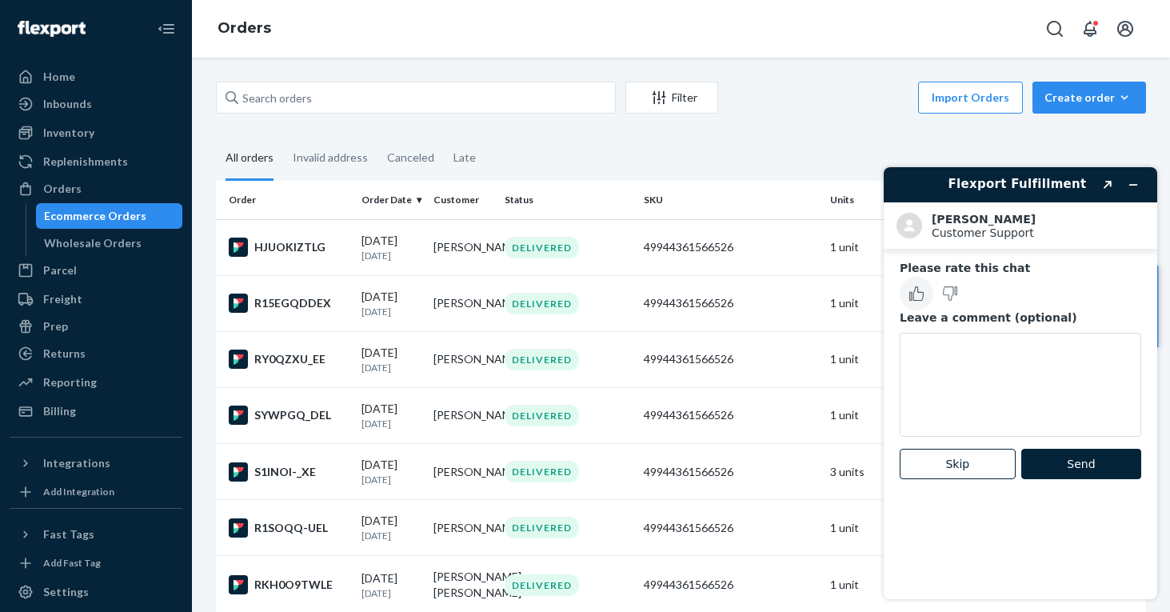
click at [923, 292] on button "Rate this chat as good" at bounding box center [916, 294] width 34 height 34
click at [1068, 467] on button "Send" at bounding box center [1081, 463] width 120 height 30
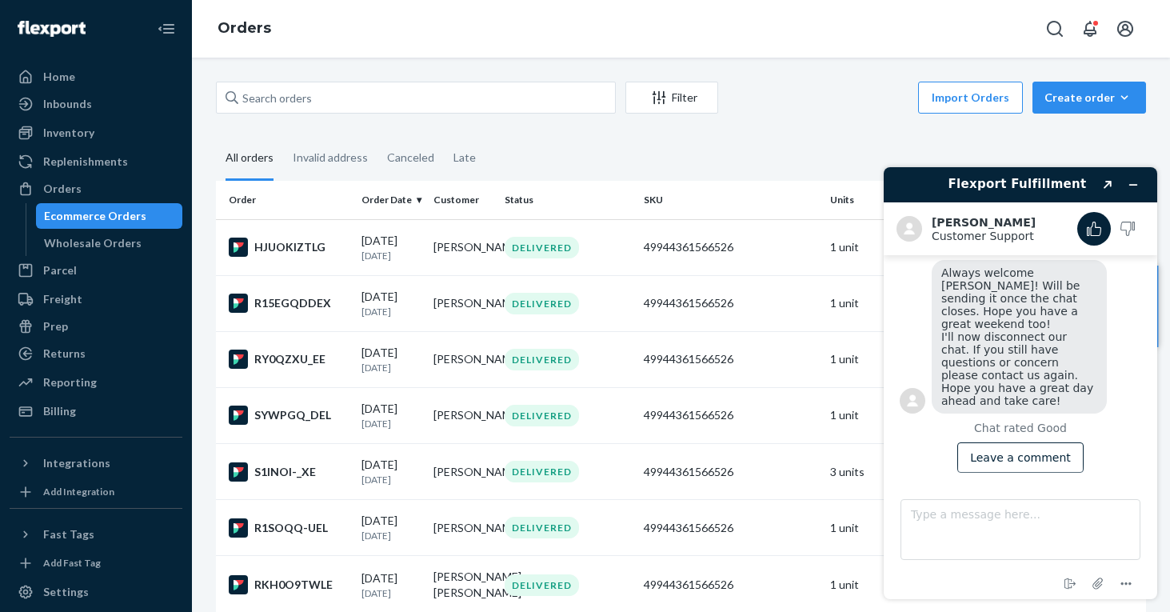
scroll to position [2429, 0]
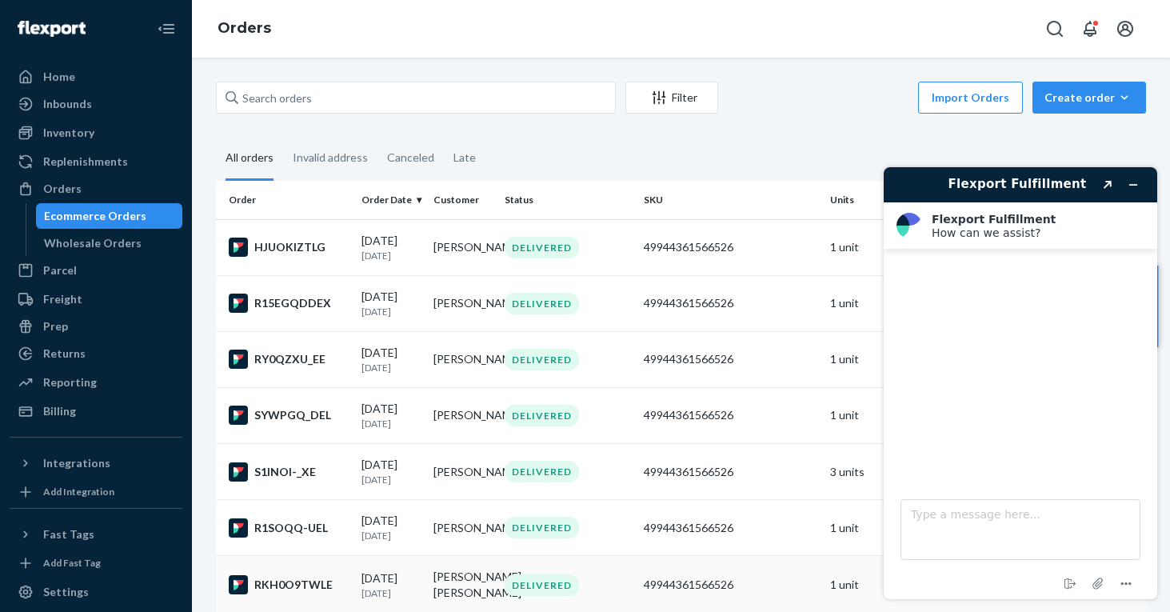
scroll to position [0, 0]
